Goal: Find specific page/section: Find specific page/section

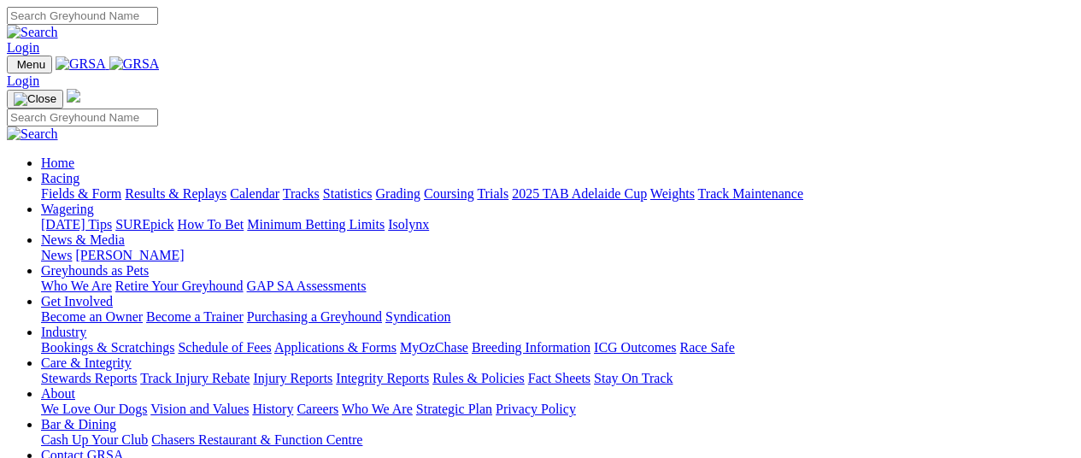
scroll to position [513, 0]
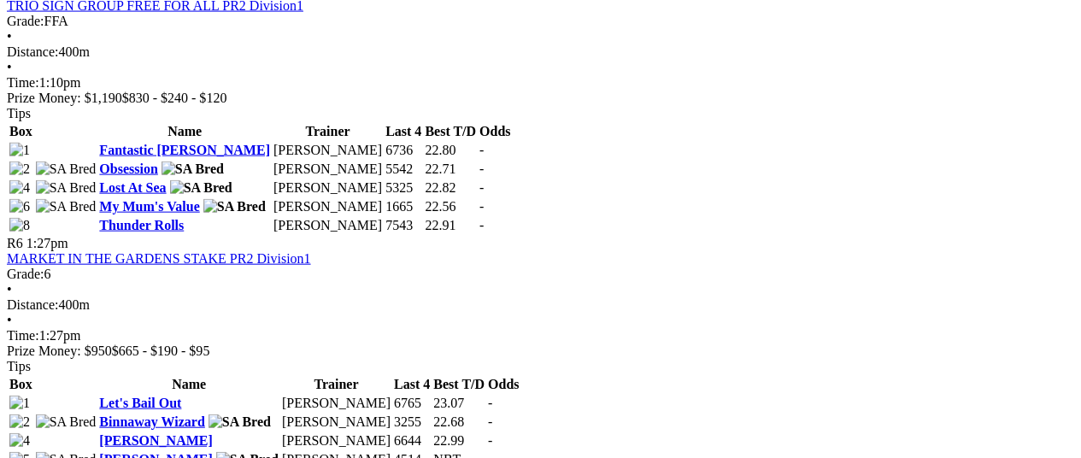
scroll to position [1880, 0]
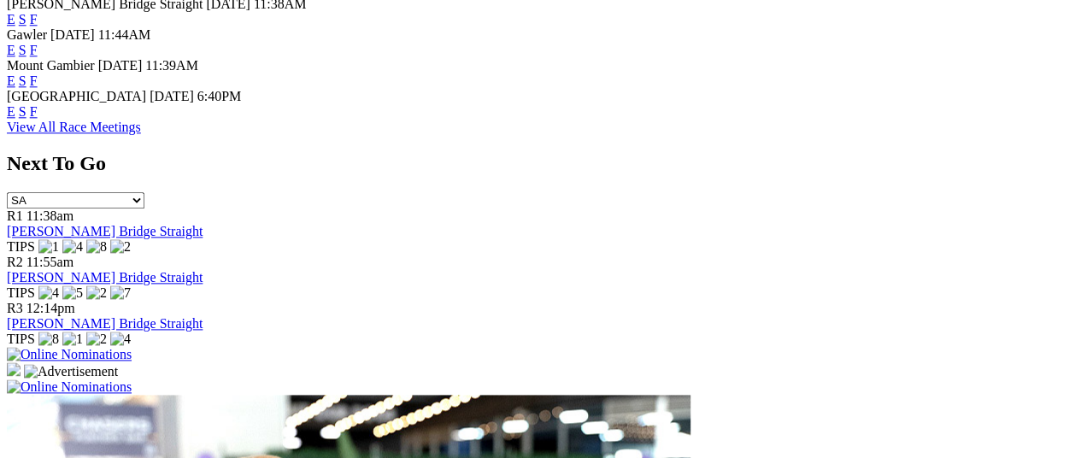
scroll to position [598, 0]
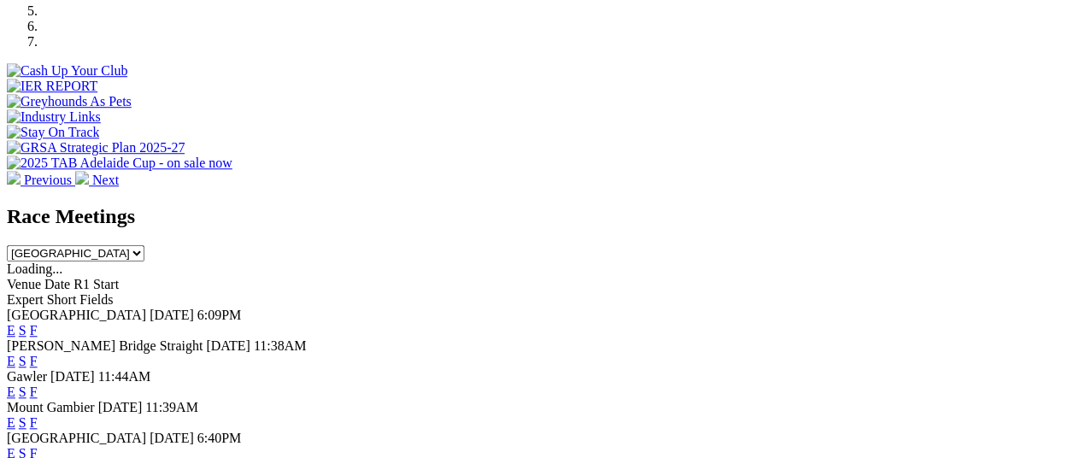
click at [38, 415] on link "F" at bounding box center [34, 422] width 8 height 15
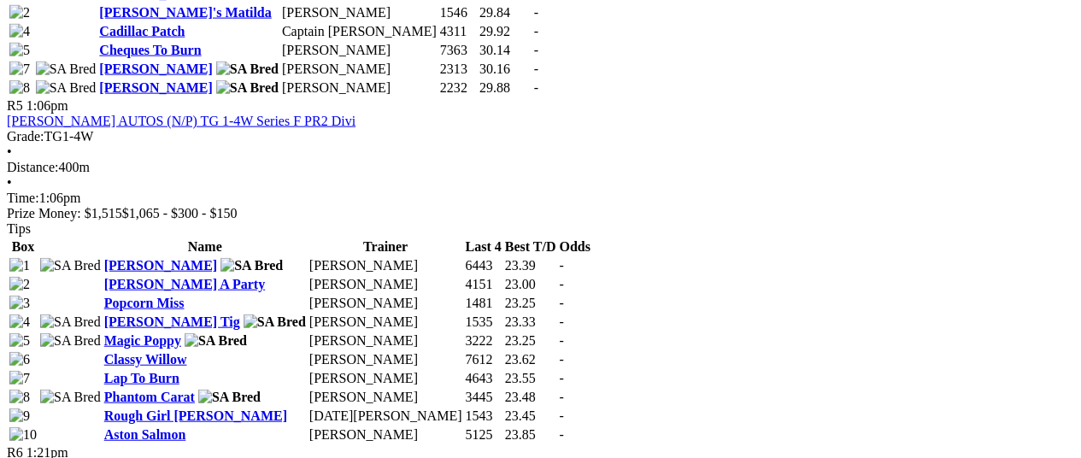
scroll to position [2308, 0]
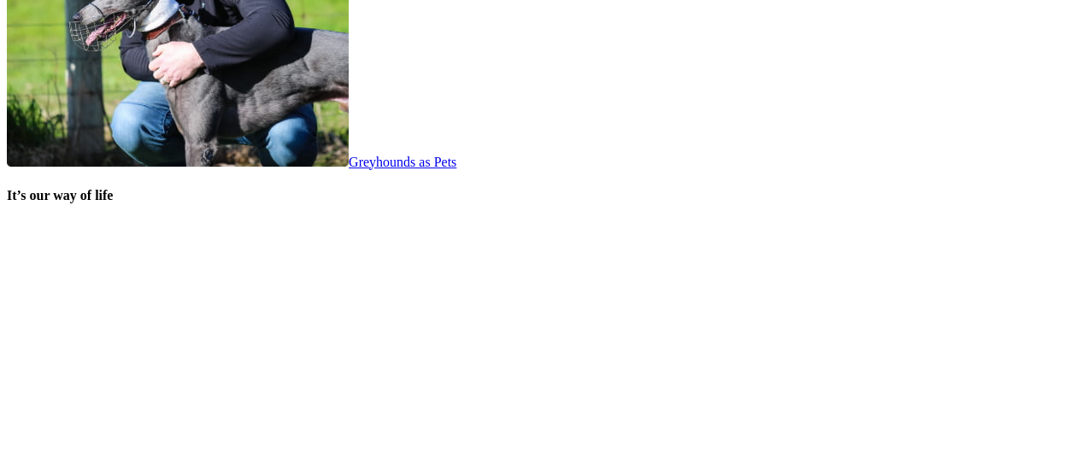
scroll to position [3651, 0]
